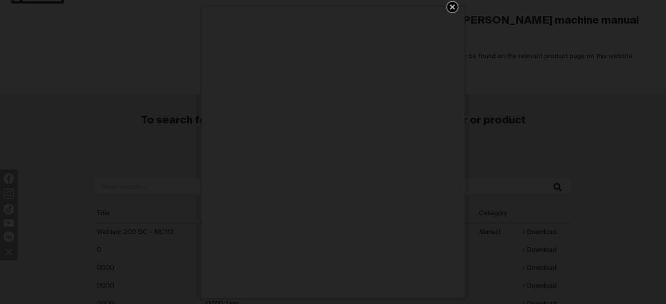
scroll to position [207, 0]
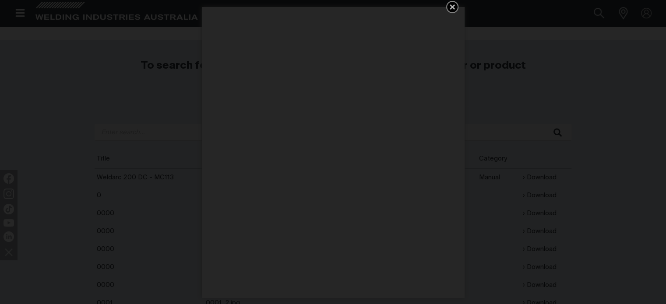
click at [450, 4] on icon "Get 5 WIA Welding Guides Free!" at bounding box center [452, 7] width 11 height 11
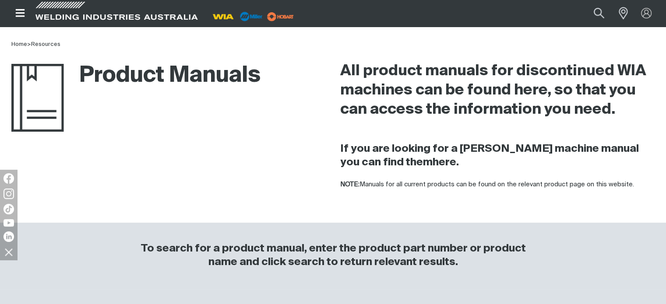
scroll to position [0, 0]
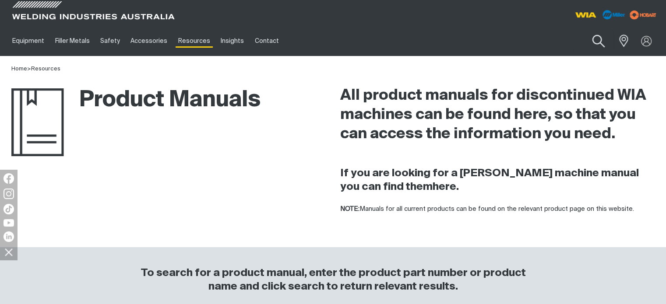
click at [597, 42] on button "Search products" at bounding box center [598, 41] width 35 height 25
click at [533, 40] on input "Search" at bounding box center [545, 41] width 135 height 20
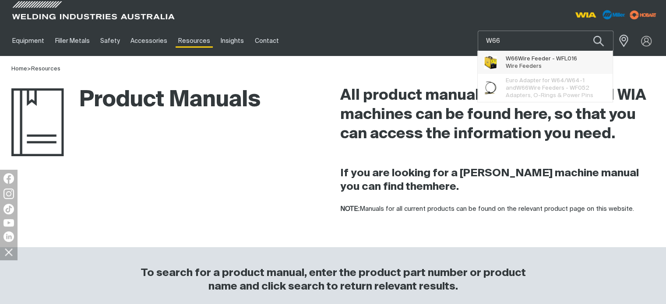
type input "W66"
click at [533, 62] on span "W66 Wire Feeder - WFL016" at bounding box center [540, 58] width 71 height 7
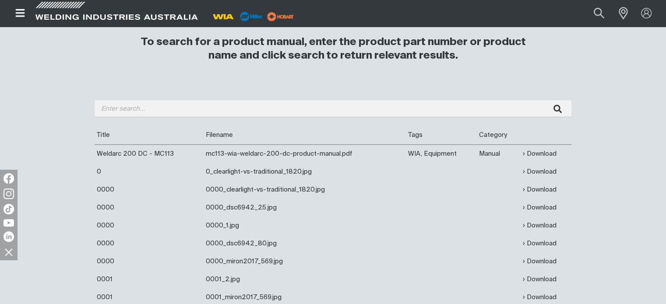
scroll to position [230, 0]
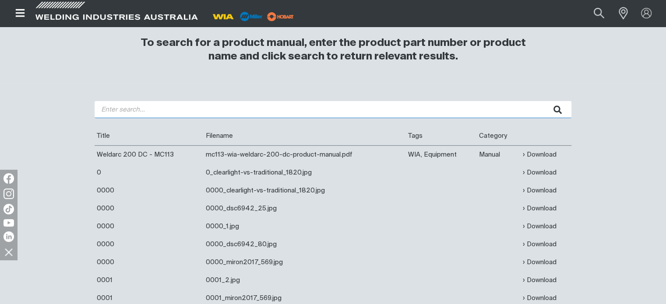
click at [391, 106] on input "search" at bounding box center [333, 109] width 477 height 17
type input "W66"
click at [544, 101] on button "submit" at bounding box center [558, 109] width 28 height 17
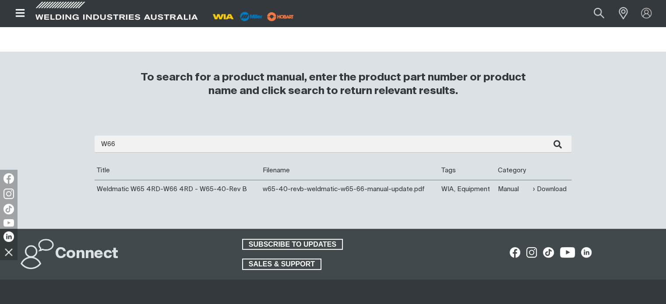
scroll to position [233, 0]
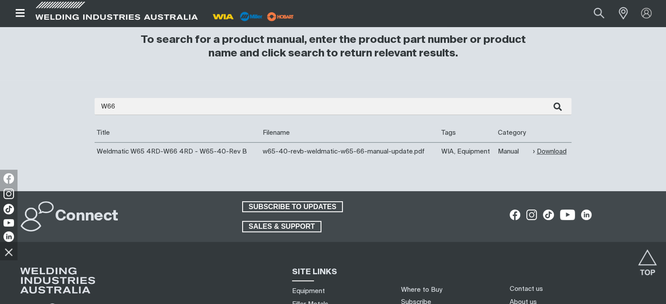
click at [554, 151] on link "Download" at bounding box center [550, 152] width 34 height 10
